Goal: Navigation & Orientation: Find specific page/section

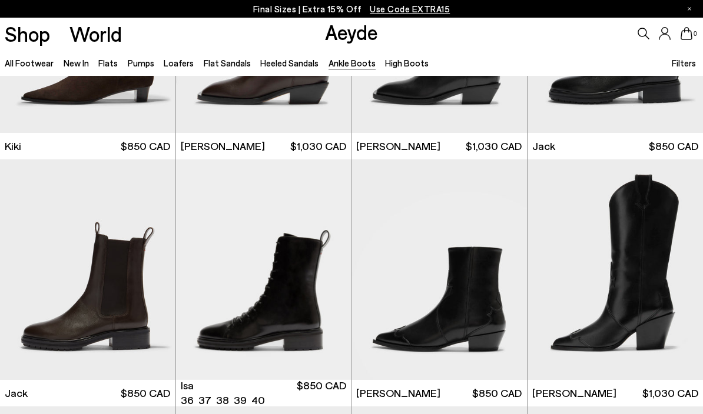
scroll to position [1695, 0]
